Goal: Obtain resource: Download file/media

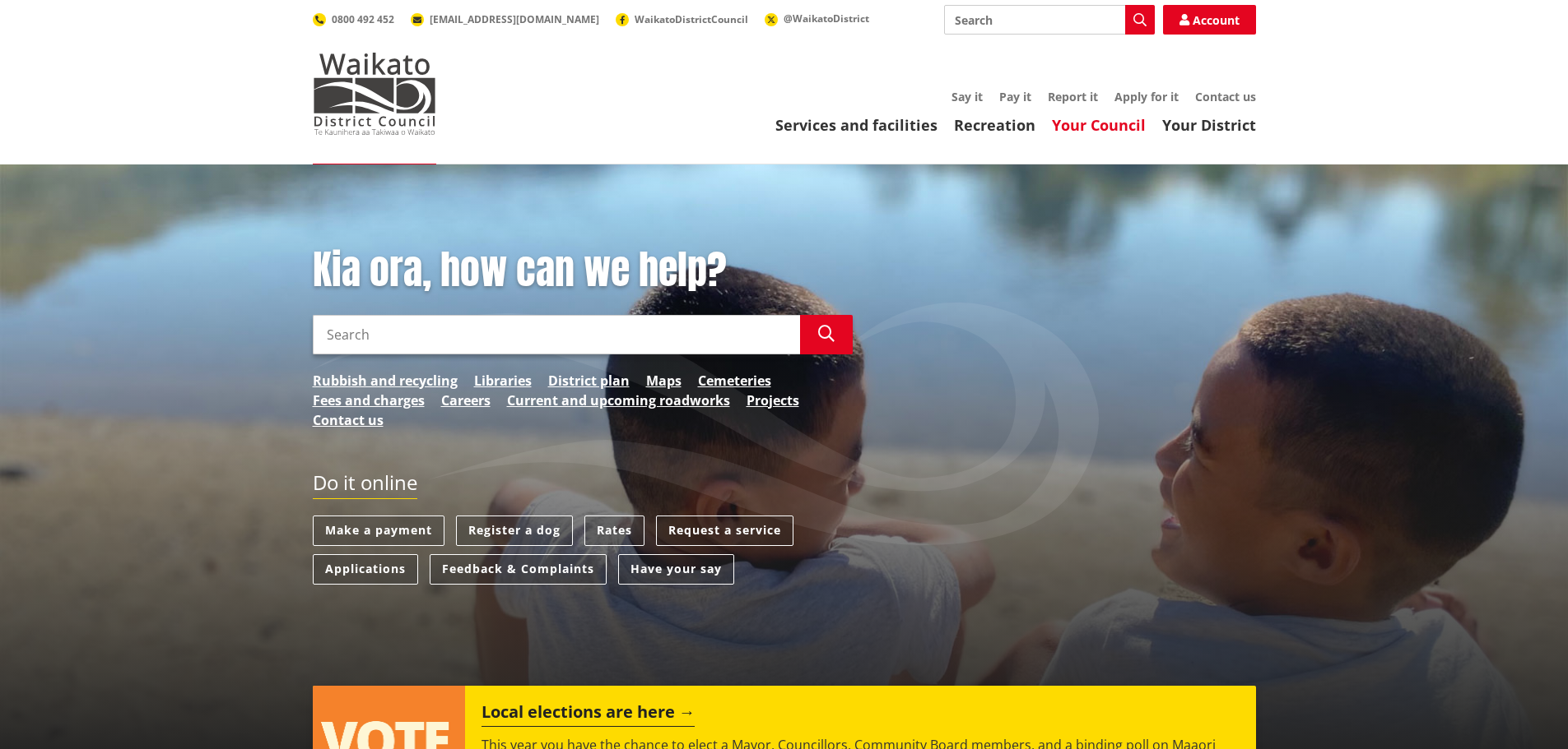
click at [1125, 124] on link "Your Council" at bounding box center [1098, 125] width 94 height 20
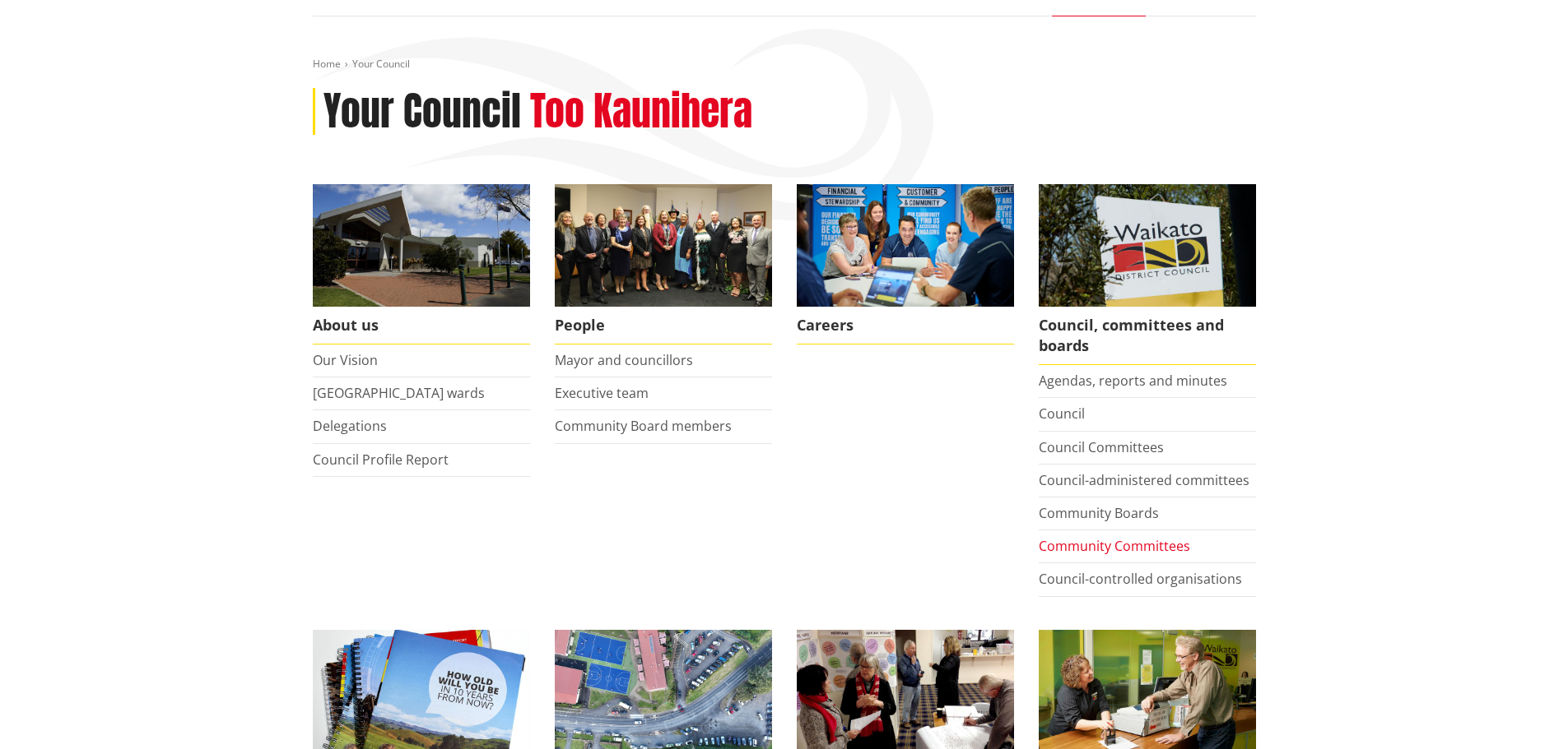
scroll to position [165, 0]
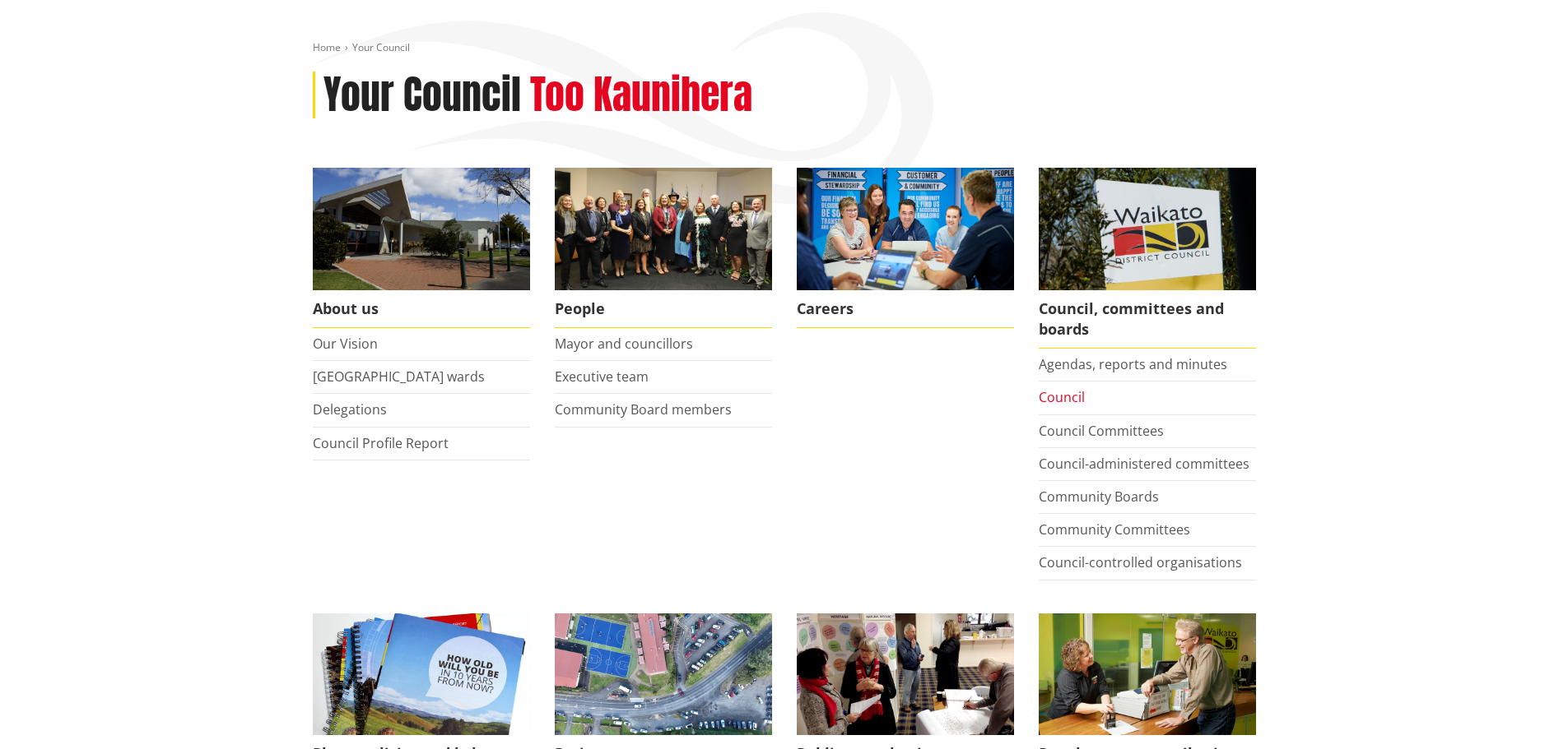
click at [1062, 398] on link "Council" at bounding box center [1062, 397] width 46 height 18
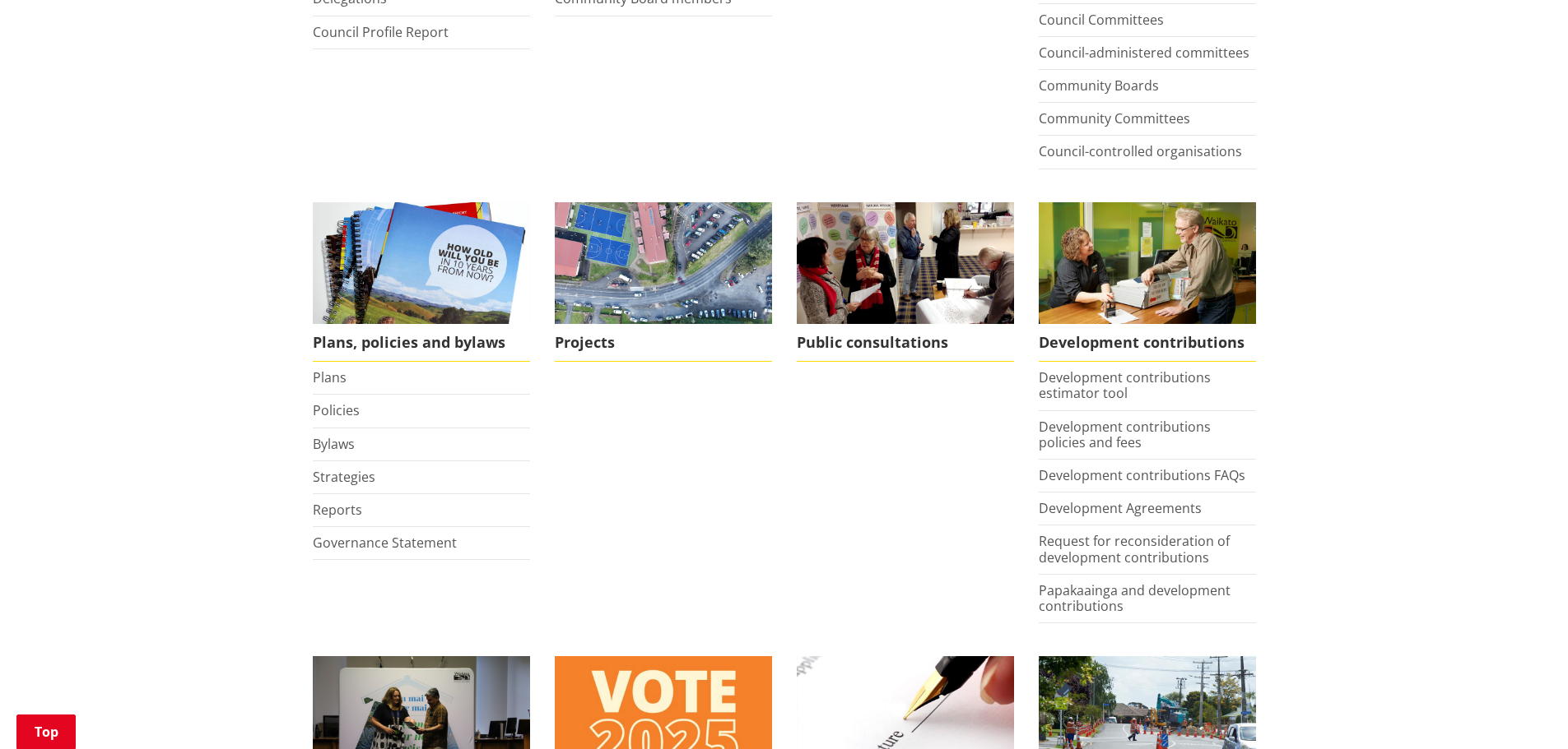
scroll to position [493, 0]
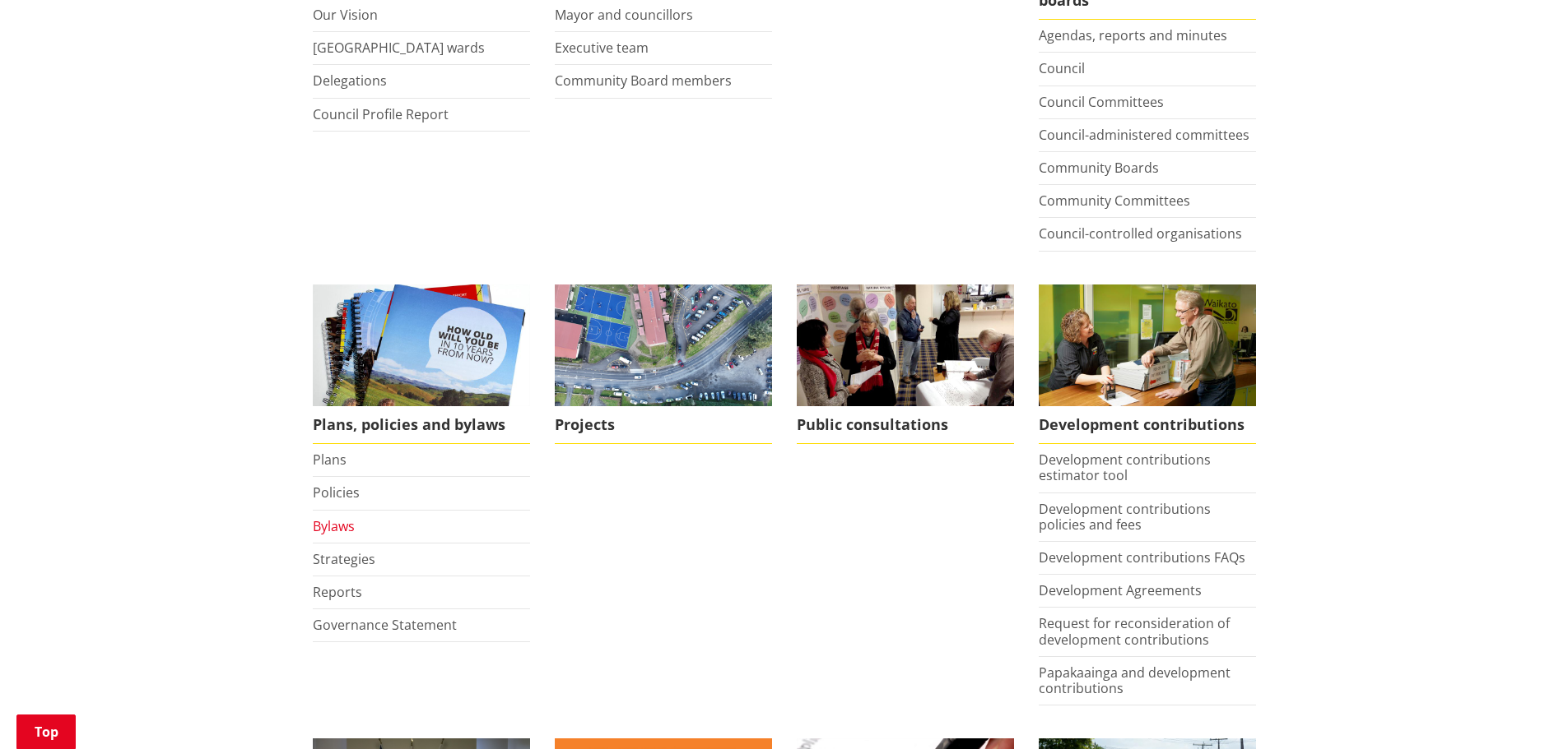
click at [339, 527] on link "Bylaws" at bounding box center [333, 526] width 42 height 18
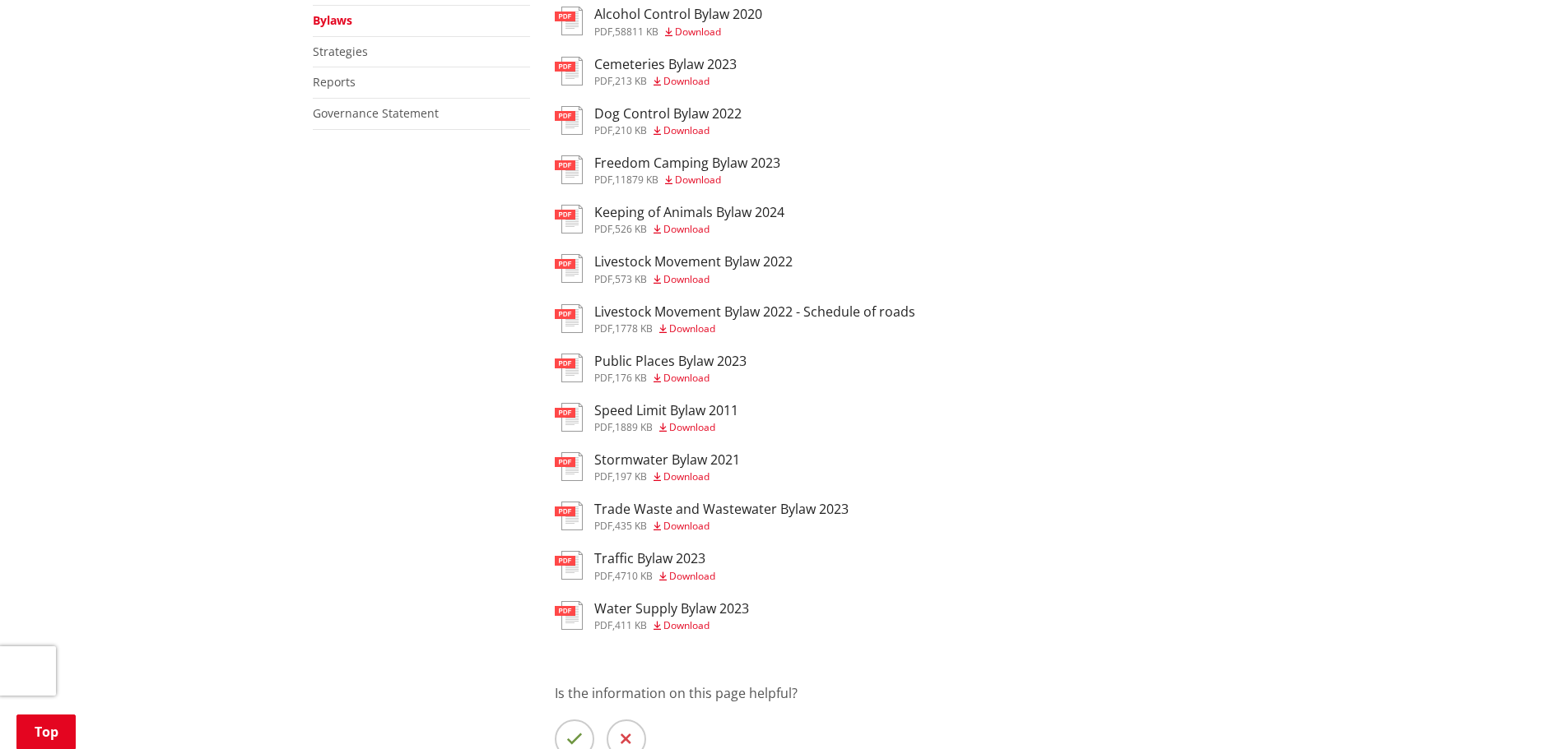
scroll to position [658, 0]
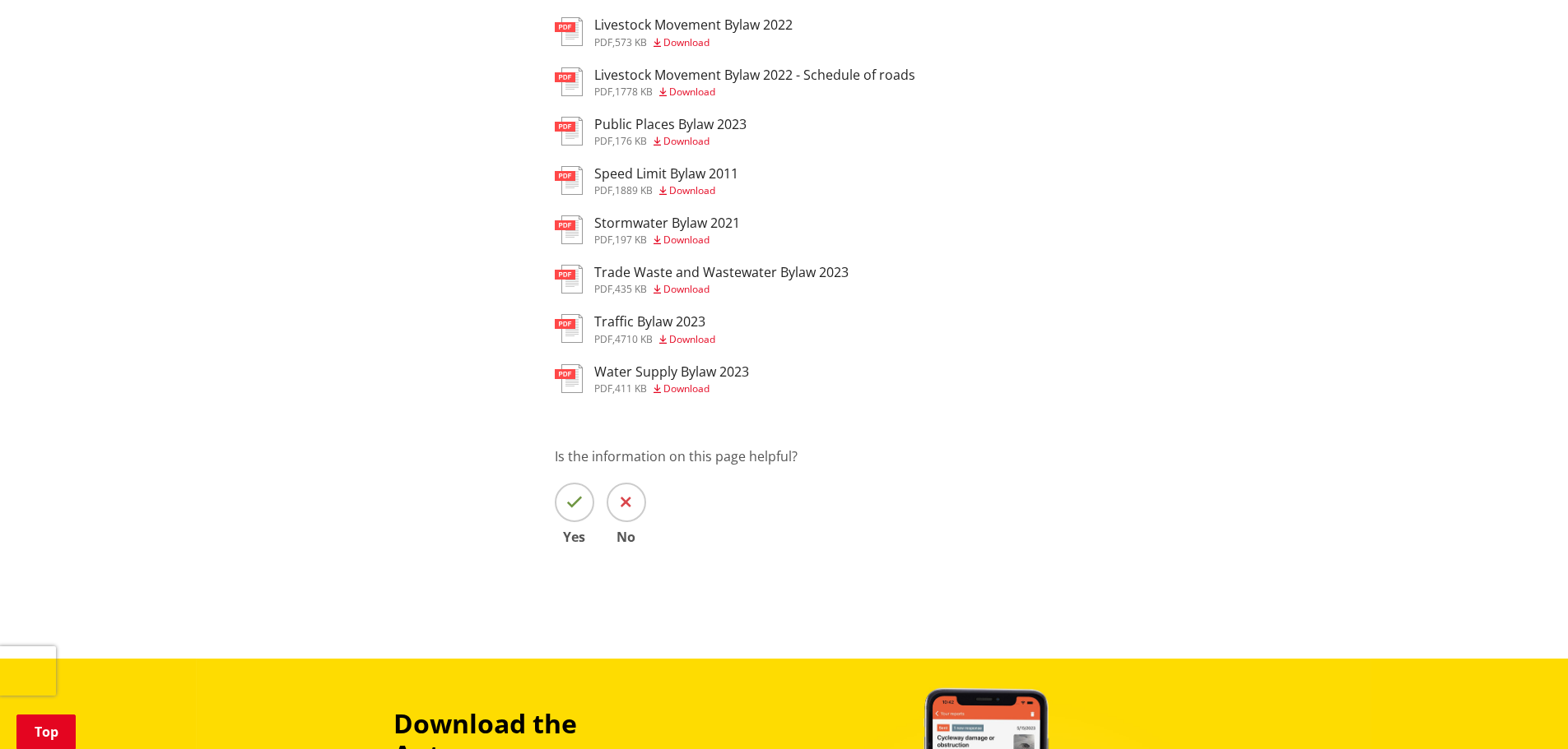
click at [692, 392] on span "Download" at bounding box center [686, 389] width 46 height 14
